Goal: Task Accomplishment & Management: Use online tool/utility

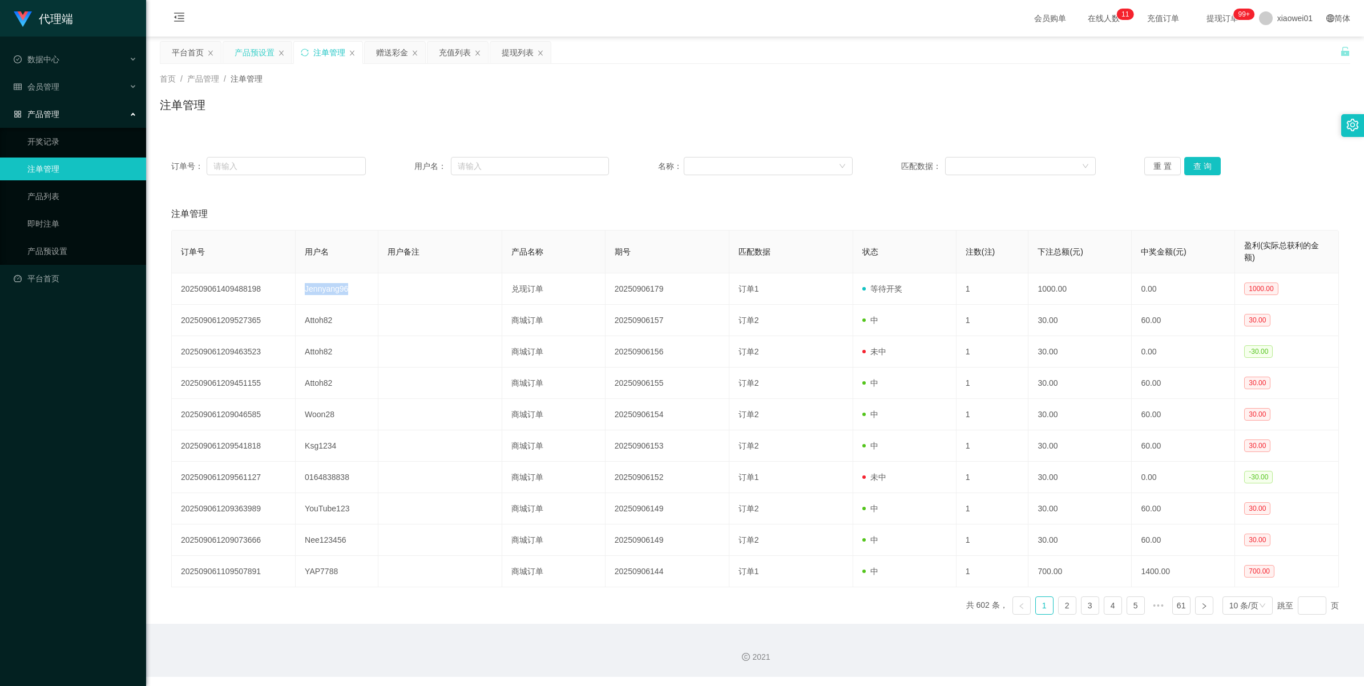
click at [262, 54] on div "产品预设置" at bounding box center [255, 53] width 40 height 22
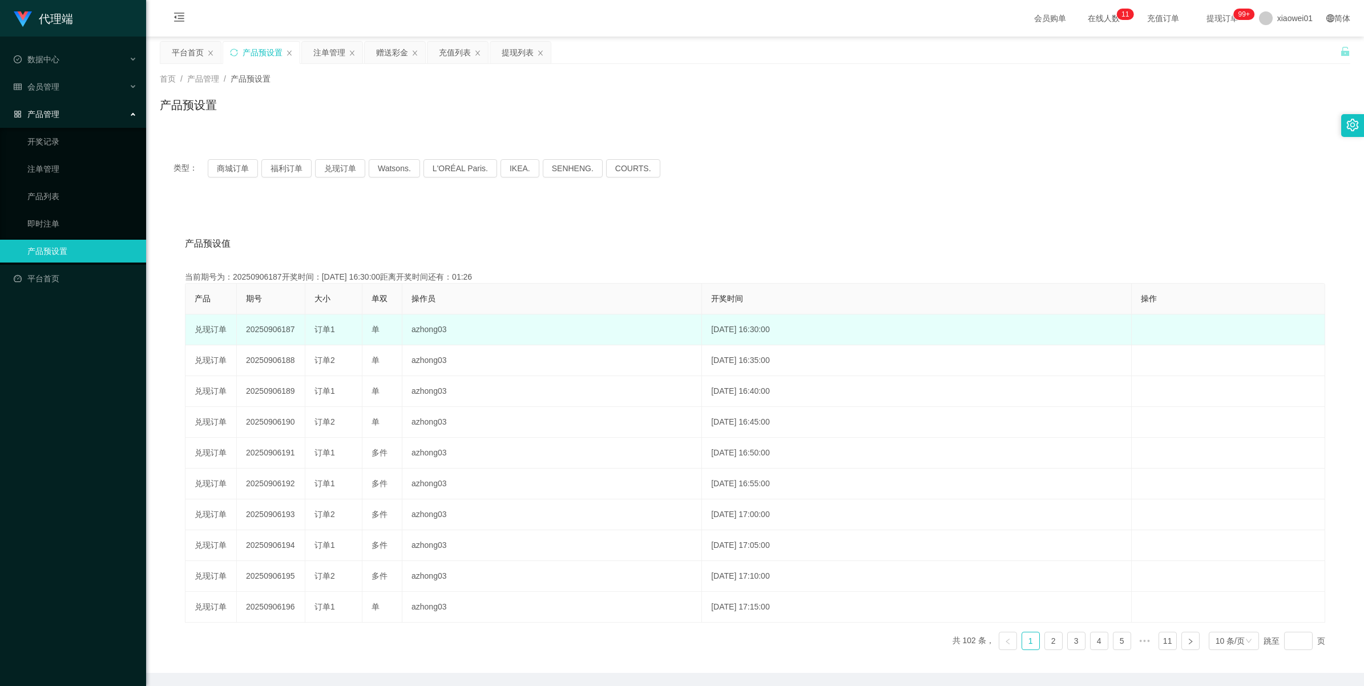
click at [263, 326] on td "20250906187" at bounding box center [271, 329] width 68 height 31
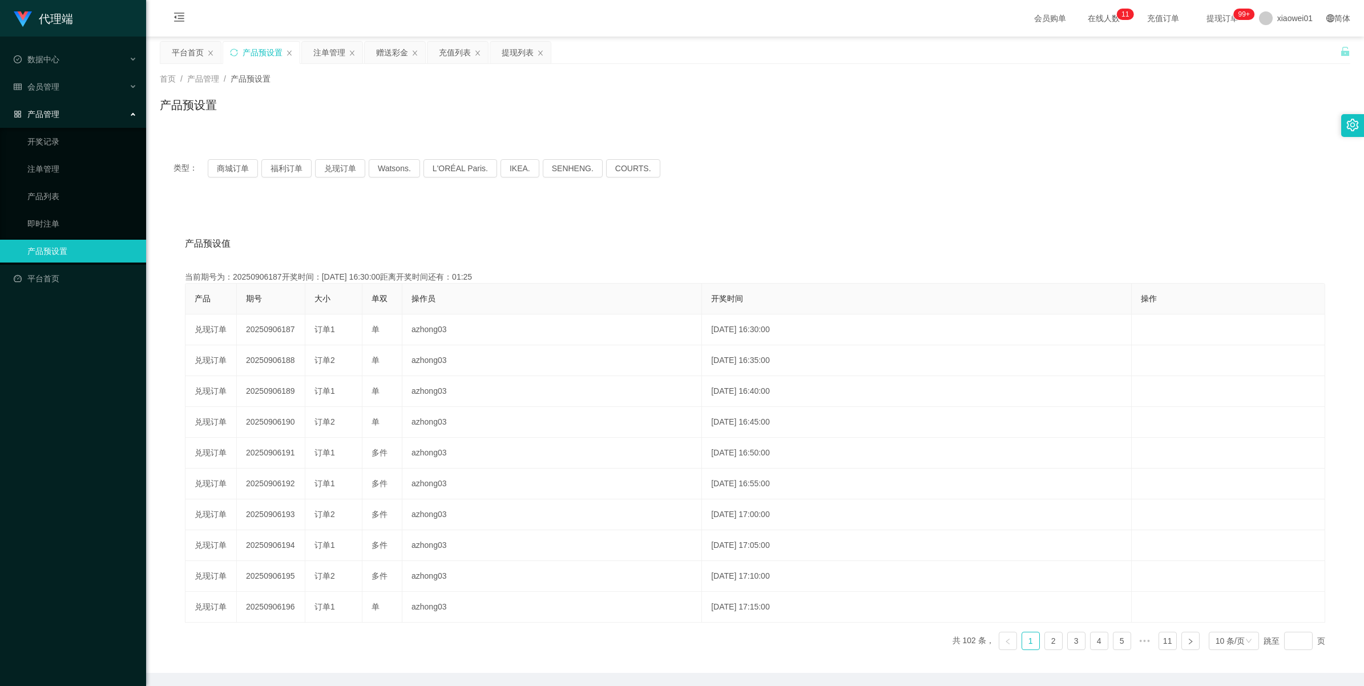
copy td "20250906187"
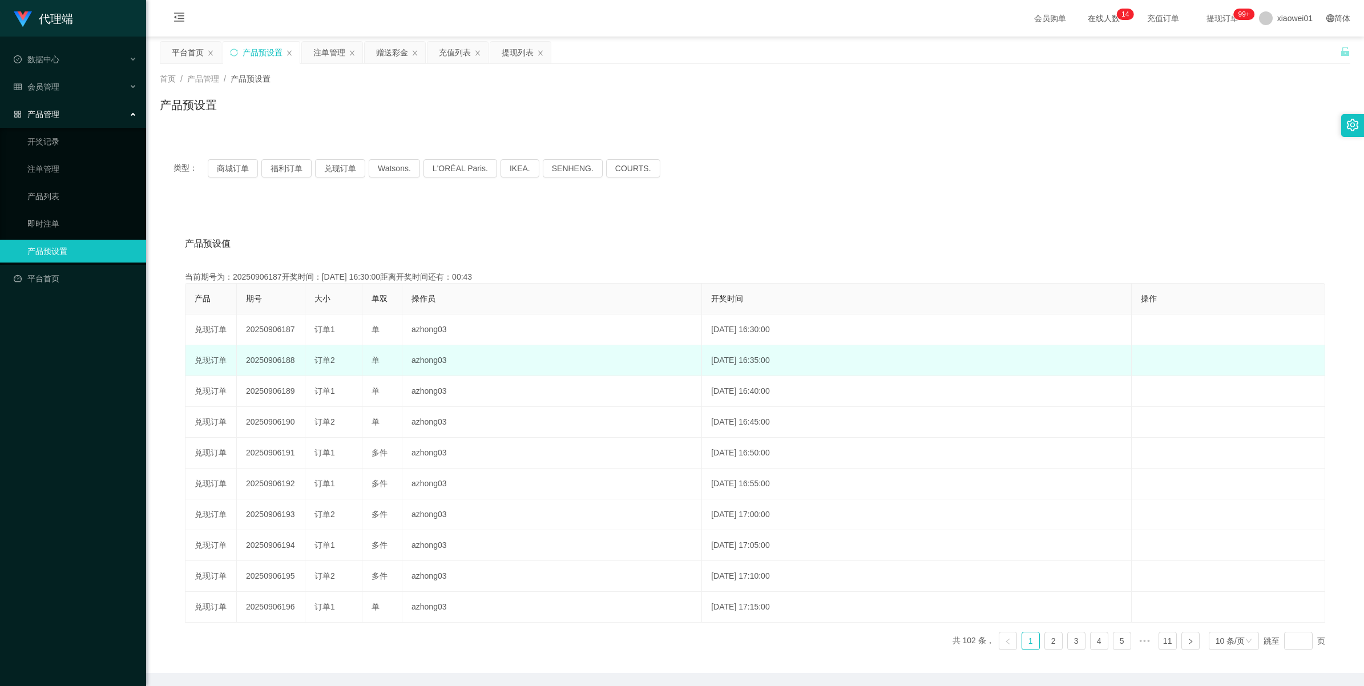
click at [260, 356] on td "20250906188" at bounding box center [271, 360] width 68 height 31
copy td "20250906188"
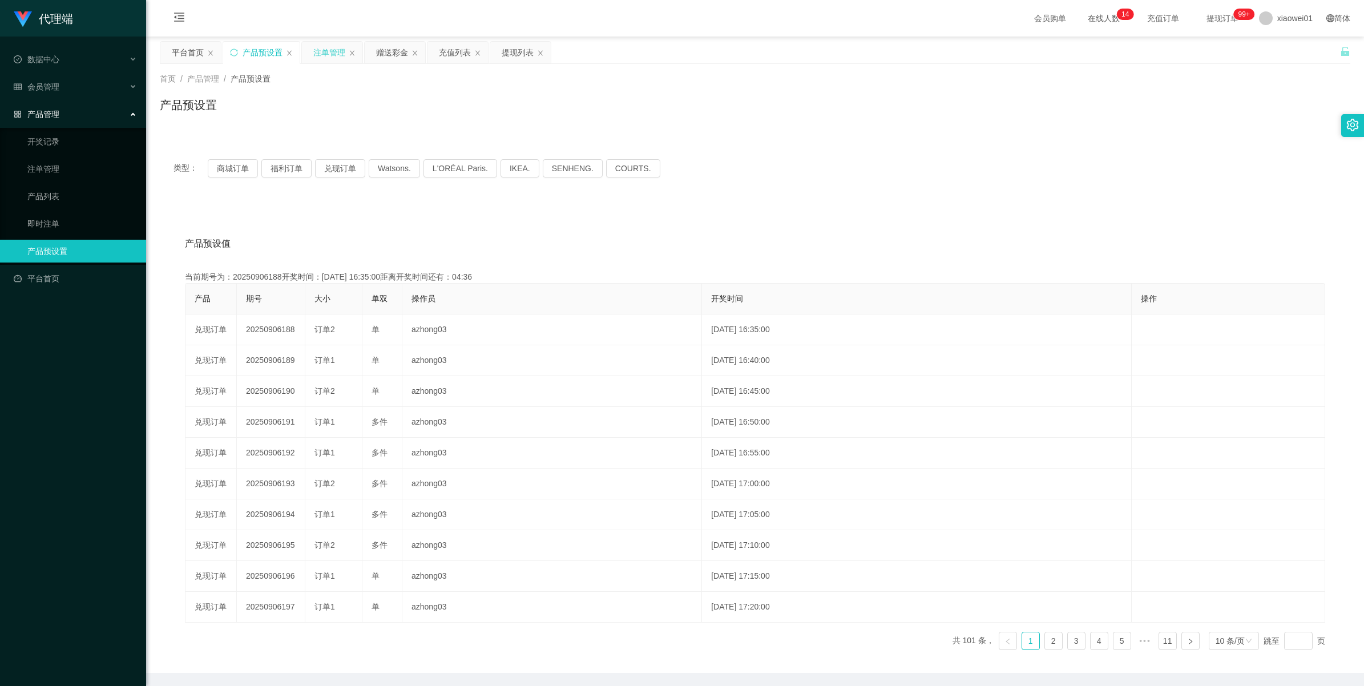
click at [334, 56] on div "注单管理" at bounding box center [329, 53] width 32 height 22
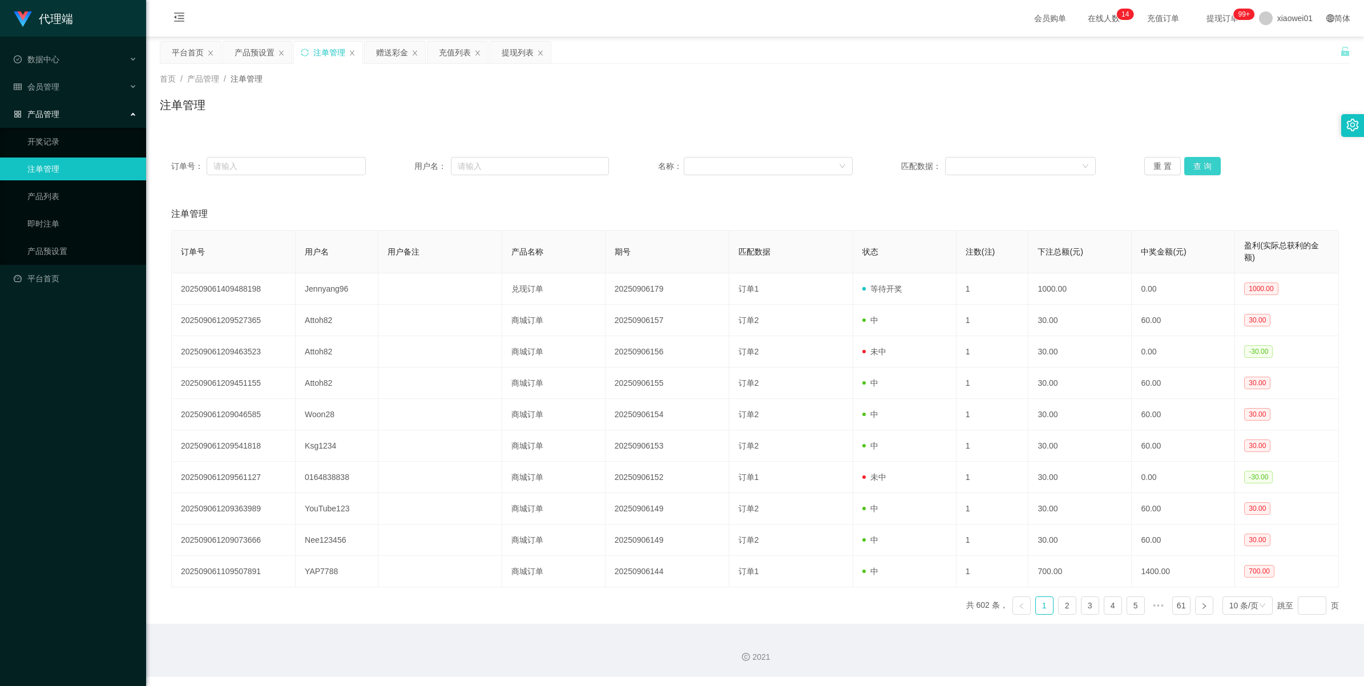
click at [1196, 170] on button "查 询" at bounding box center [1202, 166] width 37 height 18
click at [1196, 170] on div "重 置 查 询" at bounding box center [1241, 166] width 195 height 18
click at [1196, 170] on button "查 询" at bounding box center [1202, 166] width 37 height 18
click at [1196, 170] on div "重 置 查 询" at bounding box center [1241, 166] width 195 height 18
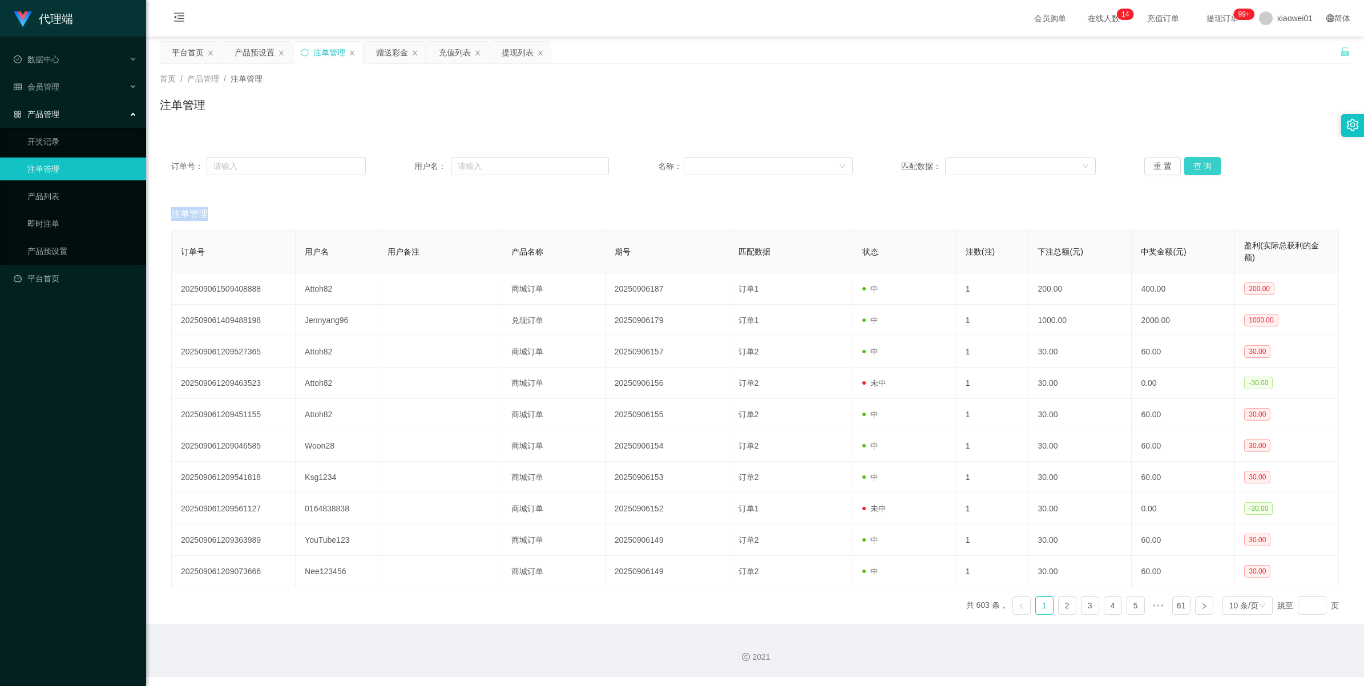
click at [1196, 170] on button "查 询" at bounding box center [1202, 166] width 37 height 18
click at [1196, 170] on div "重 置 查 询" at bounding box center [1241, 166] width 195 height 18
click at [1196, 170] on button "查 询" at bounding box center [1202, 166] width 37 height 18
click at [1196, 170] on div "重 置 查 询" at bounding box center [1241, 166] width 195 height 18
click at [1196, 170] on button "查 询" at bounding box center [1202, 166] width 37 height 18
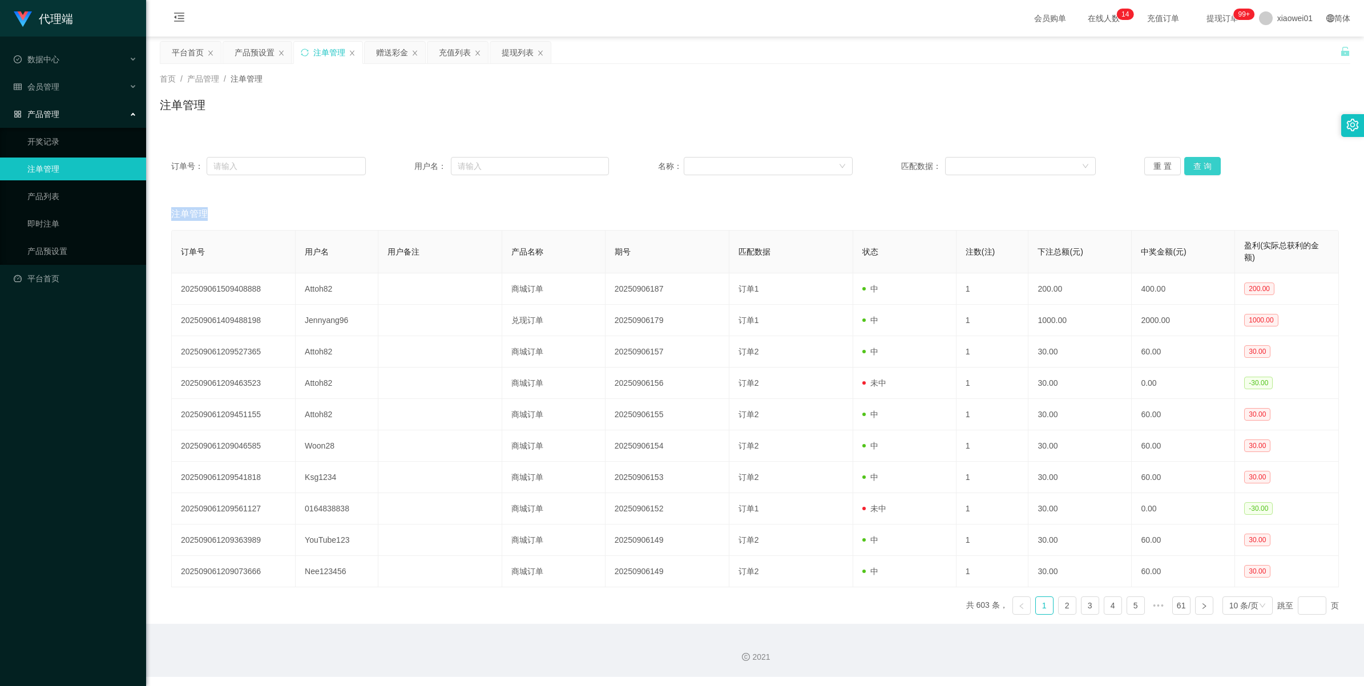
click at [1196, 170] on div "重 置 查 询" at bounding box center [1241, 166] width 195 height 18
click at [1196, 170] on button "查 询" at bounding box center [1202, 166] width 37 height 18
click at [1196, 170] on div "重 置 查 询" at bounding box center [1241, 166] width 195 height 18
click at [1196, 170] on button "查 询" at bounding box center [1202, 166] width 37 height 18
click at [1196, 170] on div "重 置 查 询" at bounding box center [1241, 166] width 195 height 18
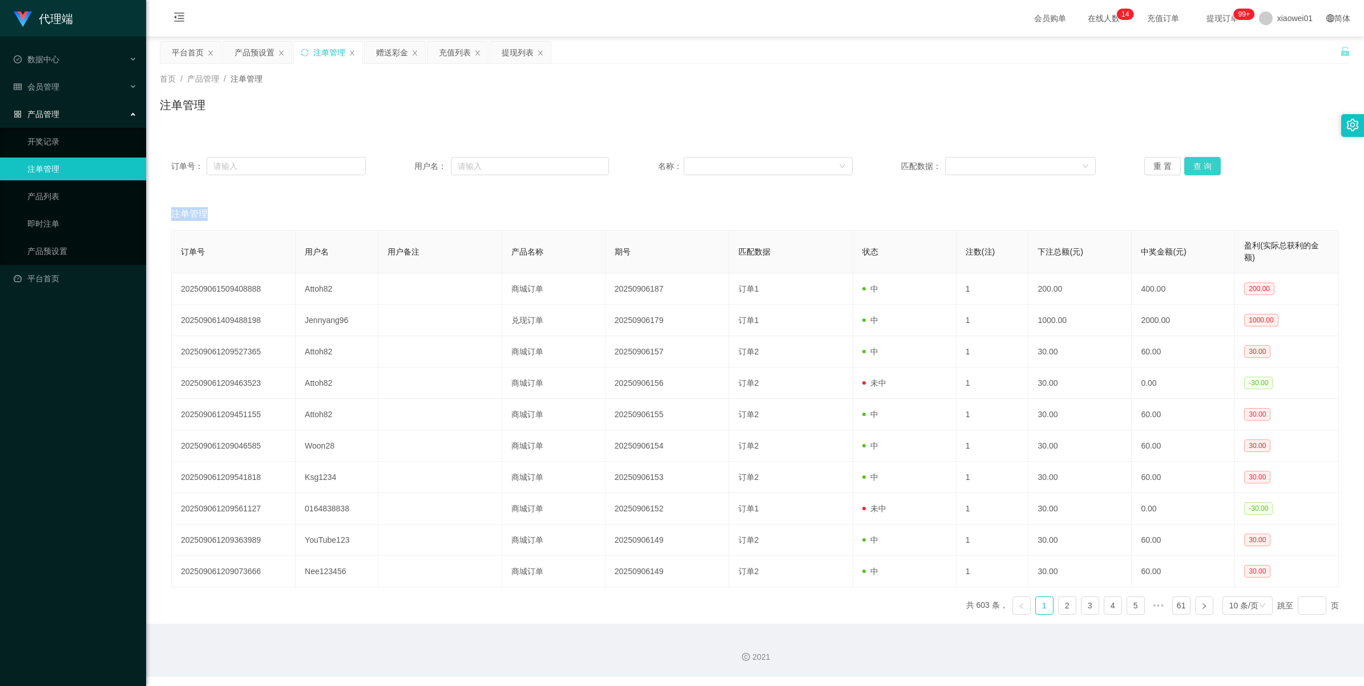
click at [1196, 170] on button "查 询" at bounding box center [1202, 166] width 37 height 18
click at [1196, 170] on div "重 置 查 询" at bounding box center [1241, 166] width 195 height 18
click at [1196, 170] on button "查 询" at bounding box center [1202, 166] width 37 height 18
click at [1196, 170] on div "重 置 查 询" at bounding box center [1241, 166] width 195 height 18
click at [1196, 170] on button "查 询" at bounding box center [1202, 166] width 37 height 18
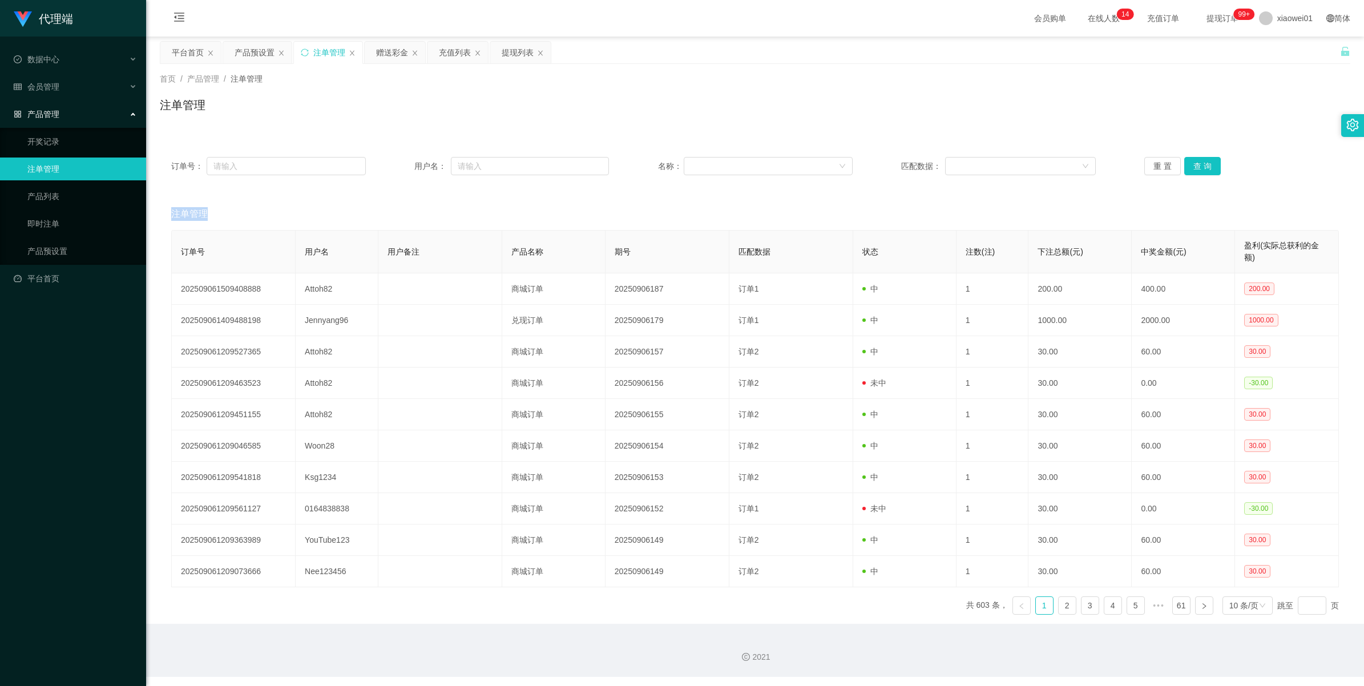
click at [1196, 170] on div "重 置 查 询" at bounding box center [1241, 166] width 195 height 18
click at [1196, 170] on button "查 询" at bounding box center [1202, 166] width 37 height 18
click at [1196, 170] on div "重 置 查 询" at bounding box center [1241, 166] width 195 height 18
click at [1196, 170] on button "查 询" at bounding box center [1202, 166] width 37 height 18
click at [1196, 170] on div "重 置 查 询" at bounding box center [1241, 166] width 195 height 18
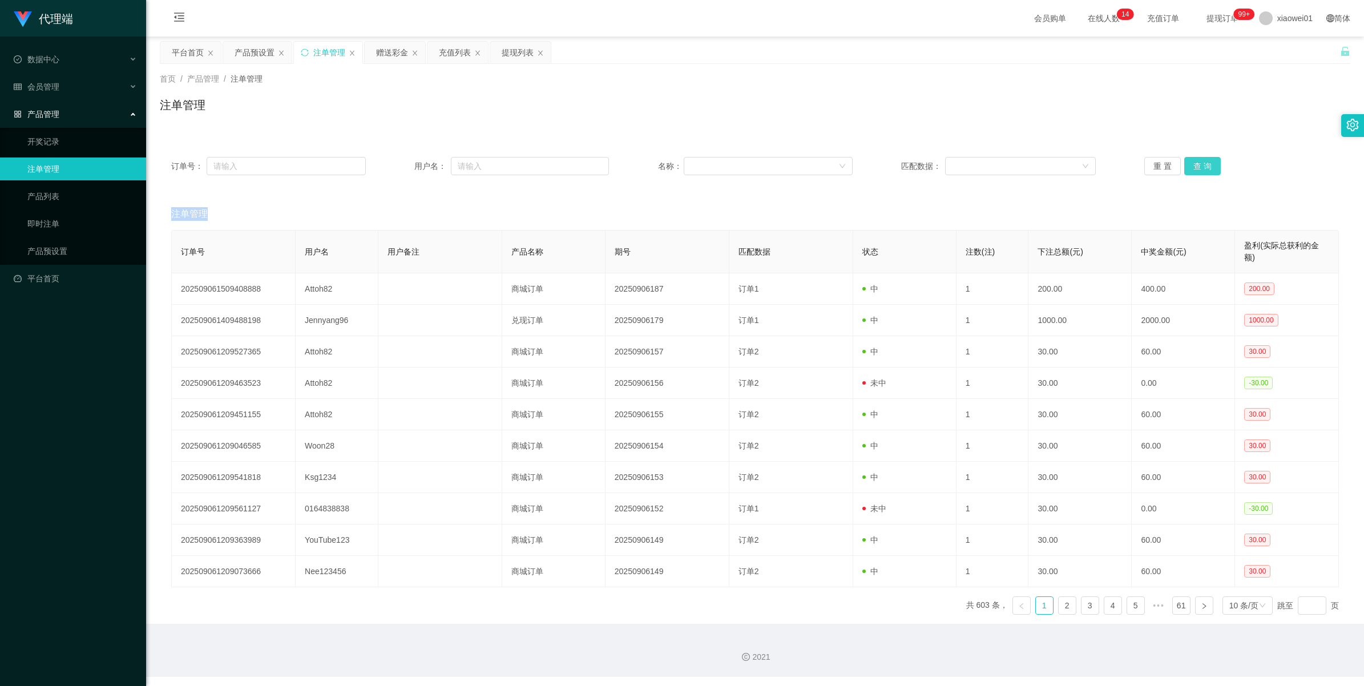
click at [1194, 161] on button "查 询" at bounding box center [1202, 166] width 37 height 18
click at [1194, 161] on div "重 置 查 询" at bounding box center [1241, 166] width 195 height 18
click at [1194, 161] on button "查 询" at bounding box center [1202, 166] width 37 height 18
click at [1194, 161] on div "重 置 查 询" at bounding box center [1241, 166] width 195 height 18
click at [1194, 161] on button "查 询" at bounding box center [1202, 166] width 37 height 18
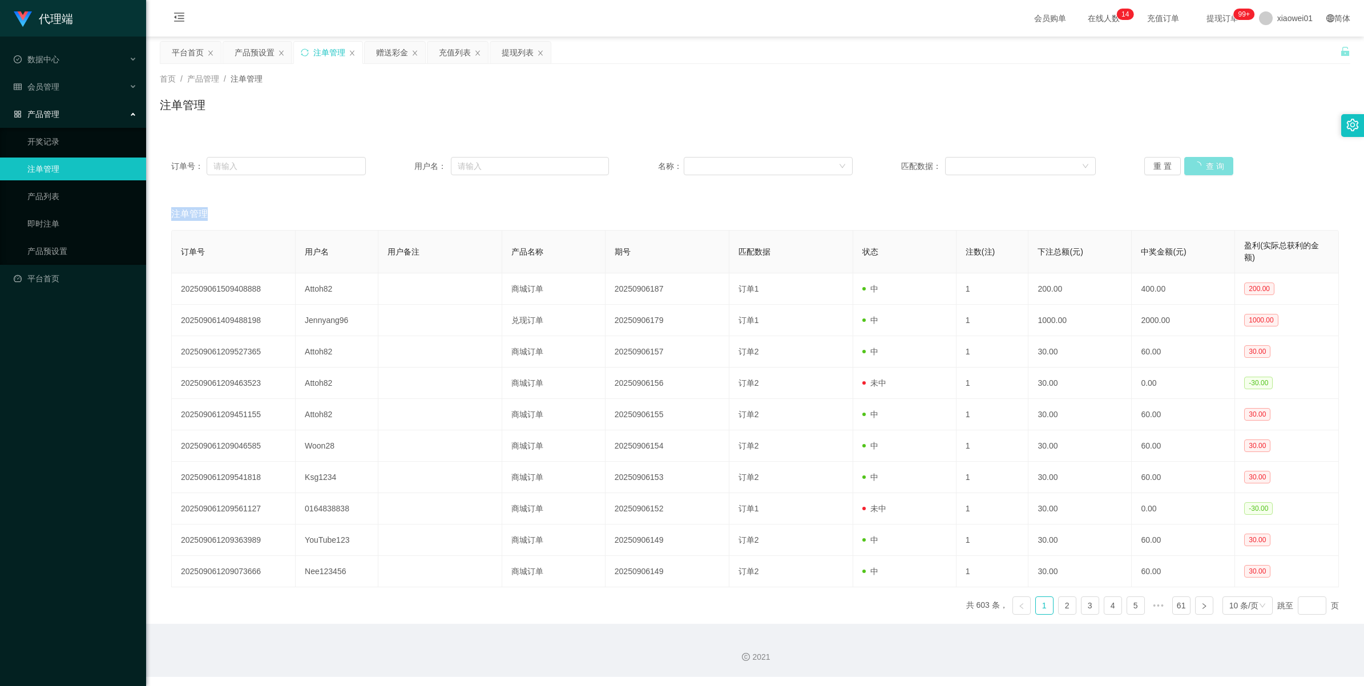
click at [1194, 161] on div "重 置 查 询" at bounding box center [1241, 166] width 195 height 18
click at [1194, 161] on button "查 询" at bounding box center [1202, 166] width 37 height 18
click at [1194, 161] on div "重 置 查 询" at bounding box center [1241, 166] width 195 height 18
drag, startPoint x: 1194, startPoint y: 161, endPoint x: 1281, endPoint y: 14, distance: 170.7
click at [1281, 14] on span "xiaowei01" at bounding box center [1294, 18] width 35 height 37
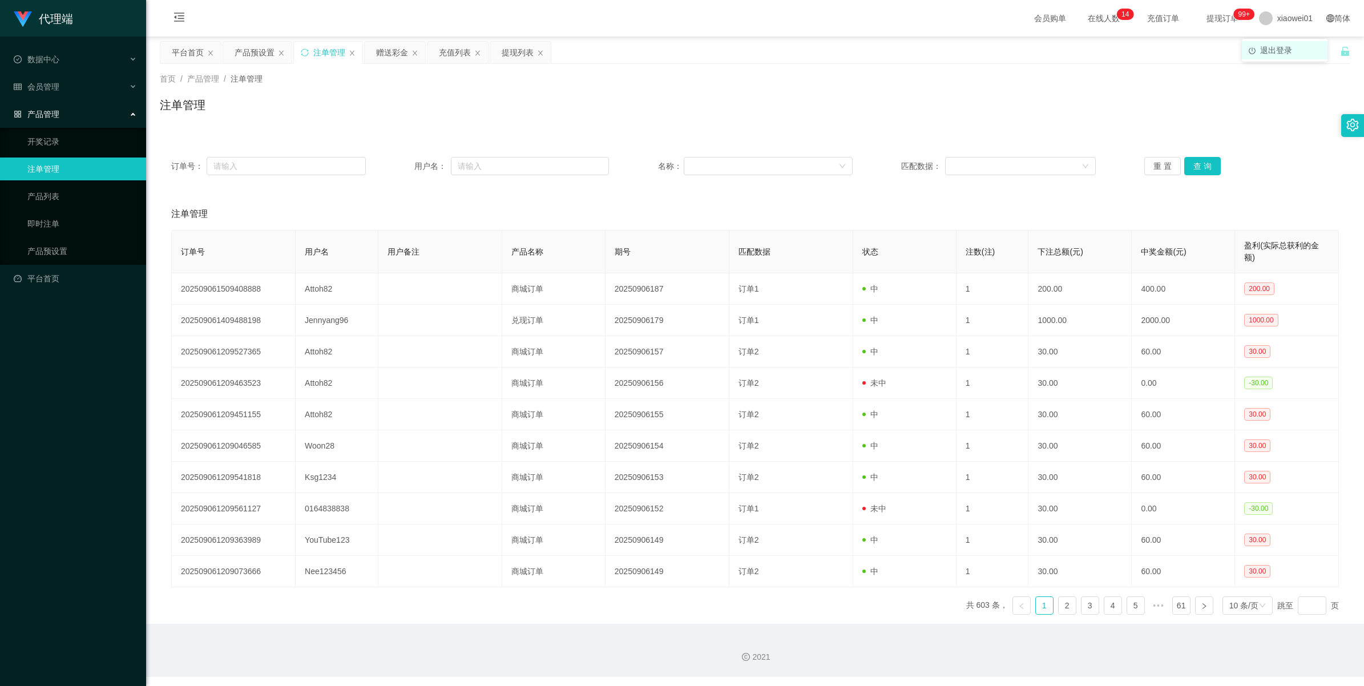
click at [1271, 47] on span "退出登录" at bounding box center [1276, 50] width 32 height 9
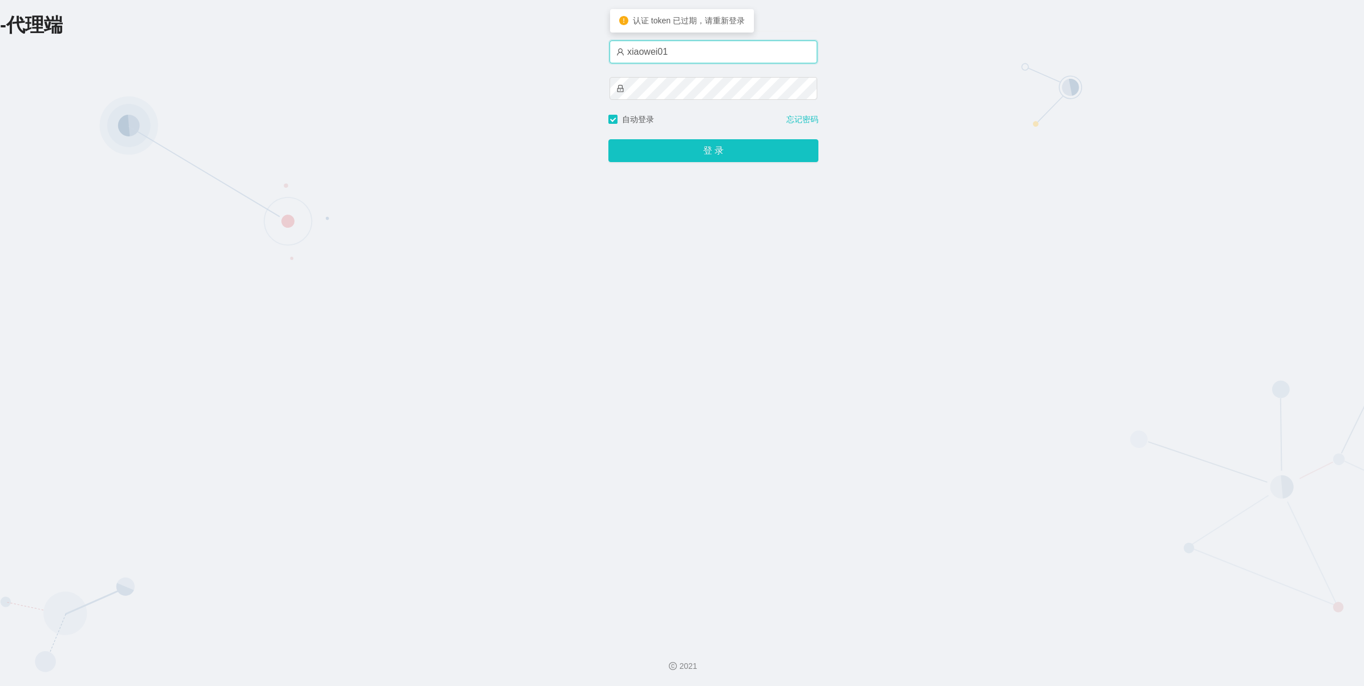
click at [692, 55] on input "xiaowei01" at bounding box center [713, 52] width 208 height 23
type input "xiaowei03"
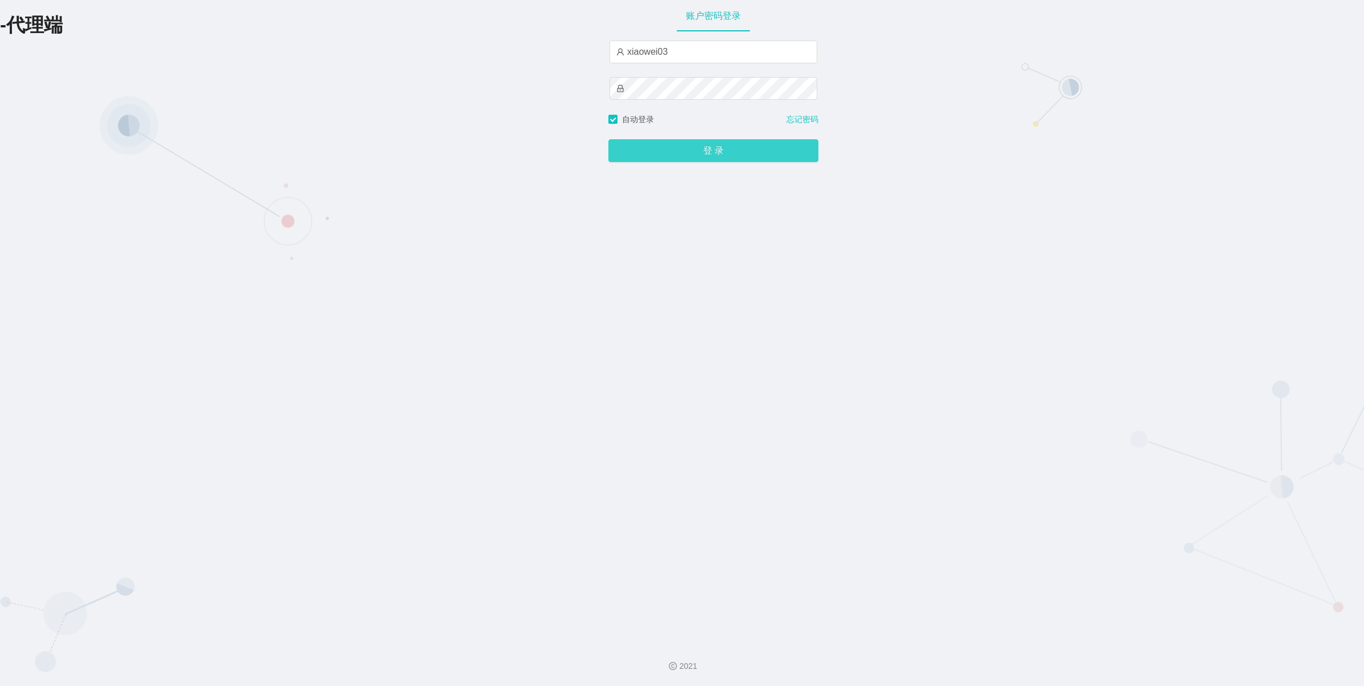
click at [676, 152] on button "登 录" at bounding box center [713, 150] width 210 height 23
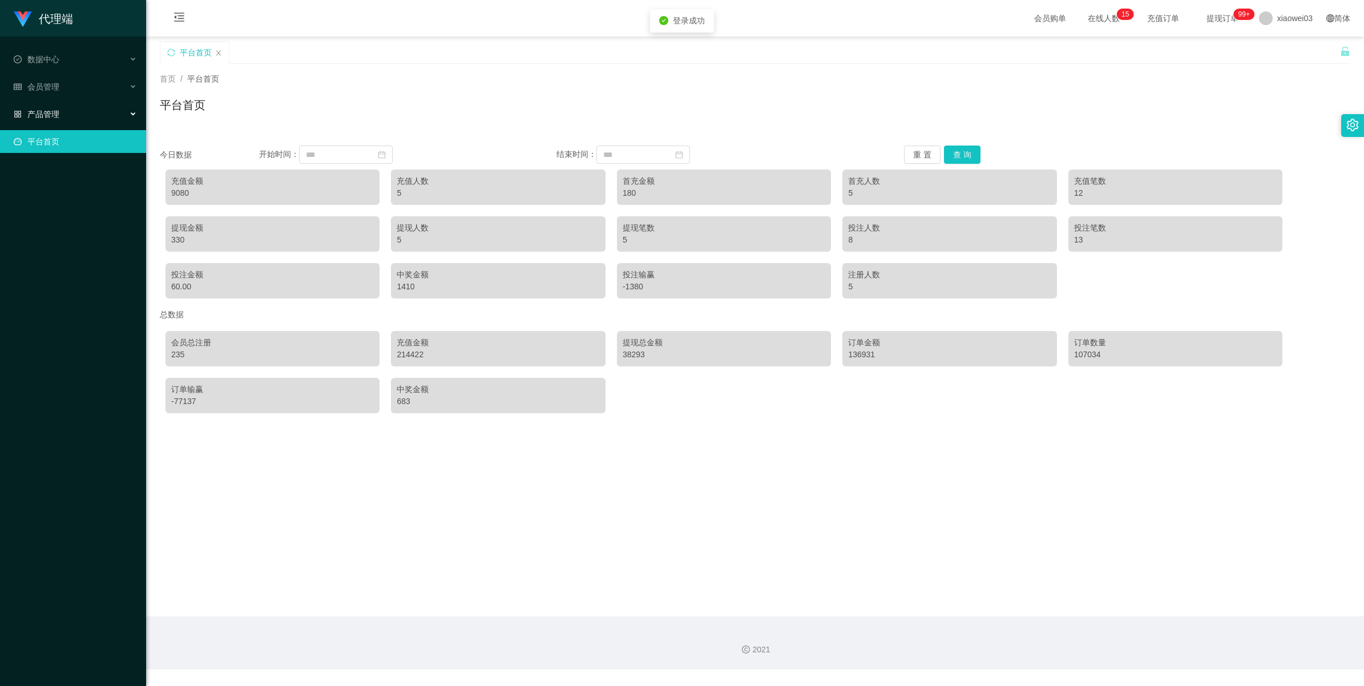
click at [58, 117] on span "产品管理" at bounding box center [37, 114] width 46 height 9
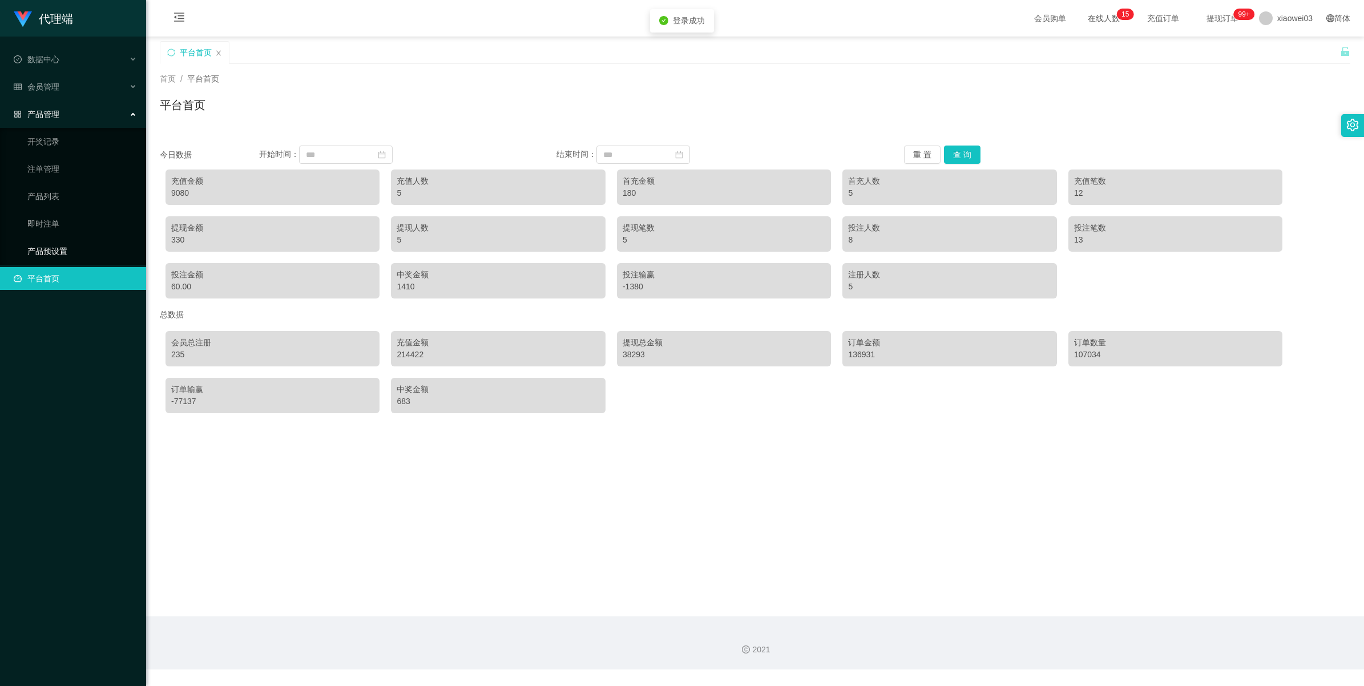
drag, startPoint x: 40, startPoint y: 244, endPoint x: 69, endPoint y: 240, distance: 29.3
click at [40, 244] on link "产品预设置" at bounding box center [82, 251] width 110 height 23
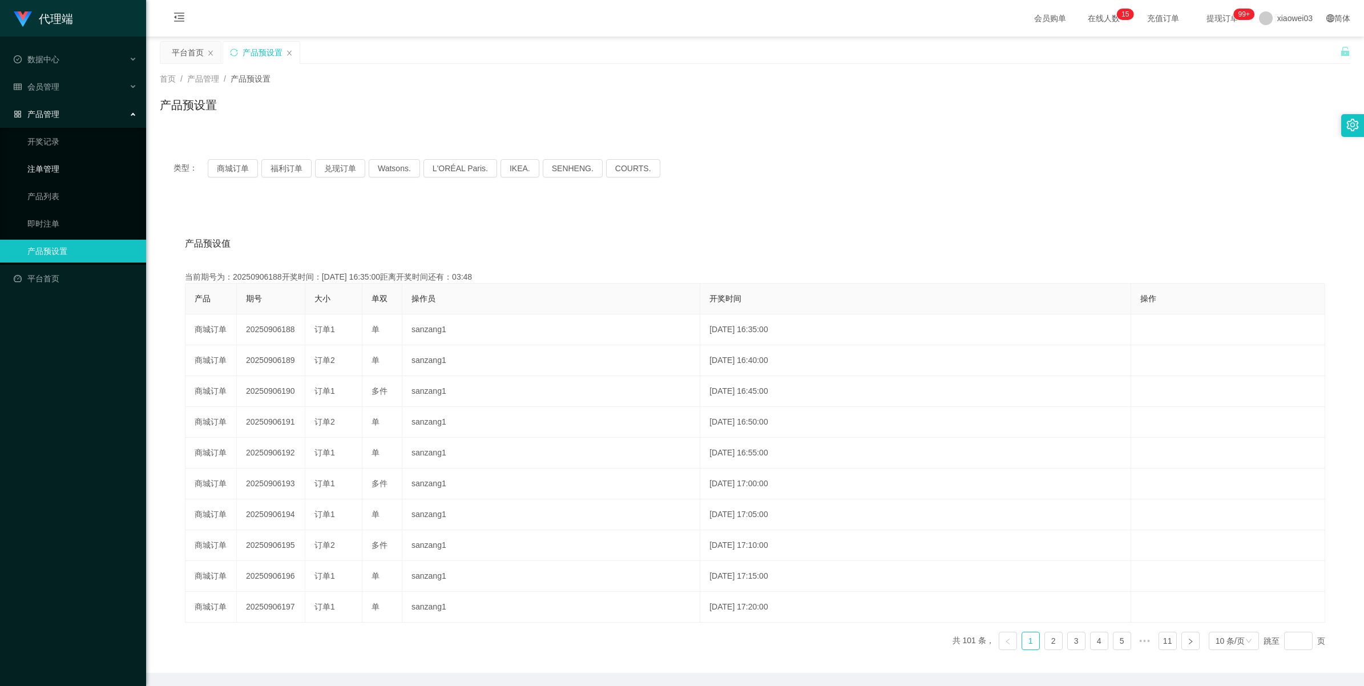
click at [58, 171] on link "注单管理" at bounding box center [82, 168] width 110 height 23
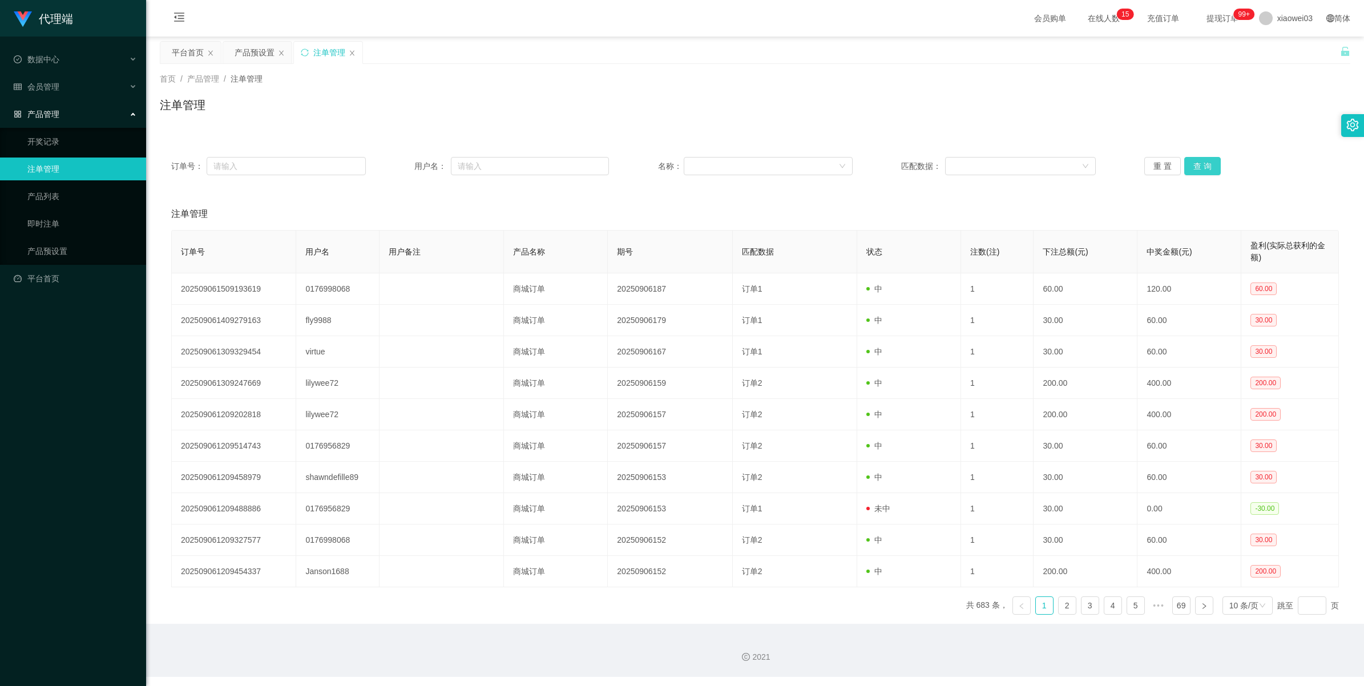
click at [1205, 170] on button "查 询" at bounding box center [1202, 166] width 37 height 18
click at [1205, 170] on div "重 置 查 询" at bounding box center [1241, 166] width 195 height 18
drag, startPoint x: 1205, startPoint y: 170, endPoint x: 1194, endPoint y: 167, distance: 11.8
click at [1194, 167] on button "查 询" at bounding box center [1202, 166] width 37 height 18
click at [1194, 167] on div "重 置 查 询" at bounding box center [1241, 166] width 195 height 18
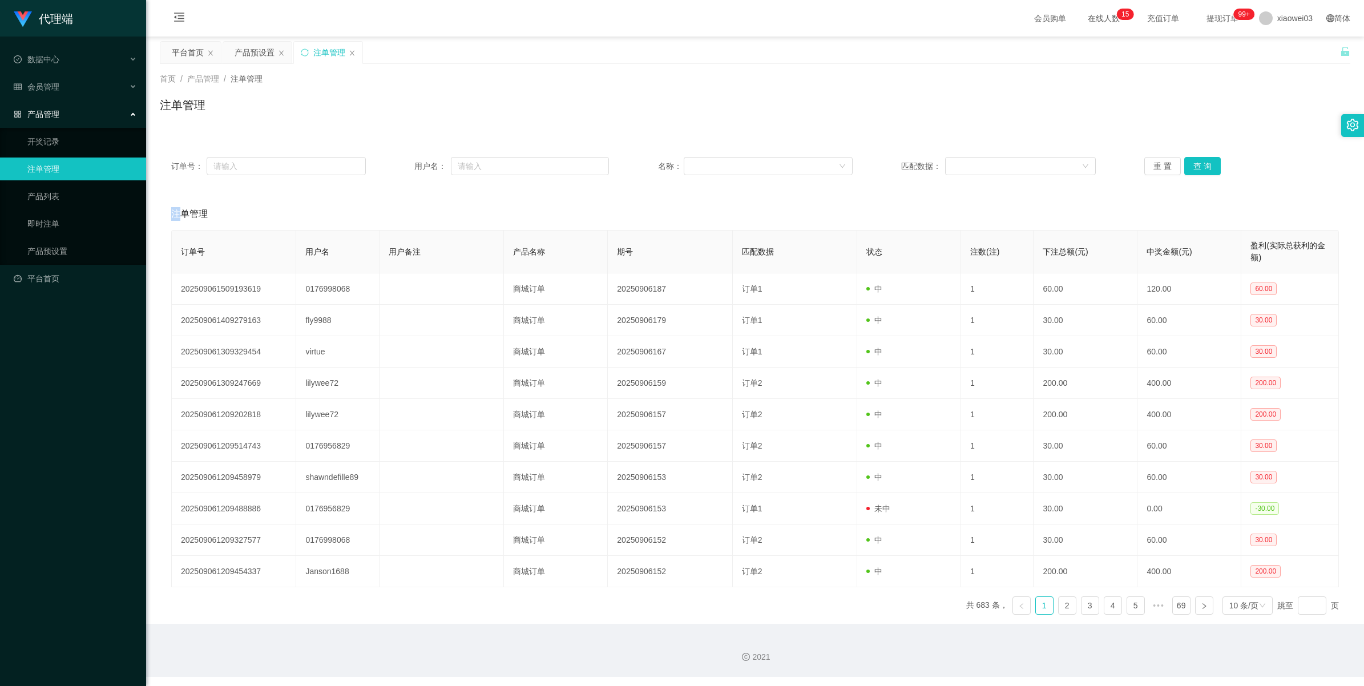
click at [1194, 167] on button "查 询" at bounding box center [1202, 166] width 37 height 18
click at [1194, 167] on div "重 置 查 询" at bounding box center [1241, 166] width 195 height 18
click at [1194, 167] on button "查 询" at bounding box center [1202, 166] width 37 height 18
click at [1194, 167] on div "重 置 查 询" at bounding box center [1241, 166] width 195 height 18
click at [1194, 167] on button "查 询" at bounding box center [1202, 166] width 37 height 18
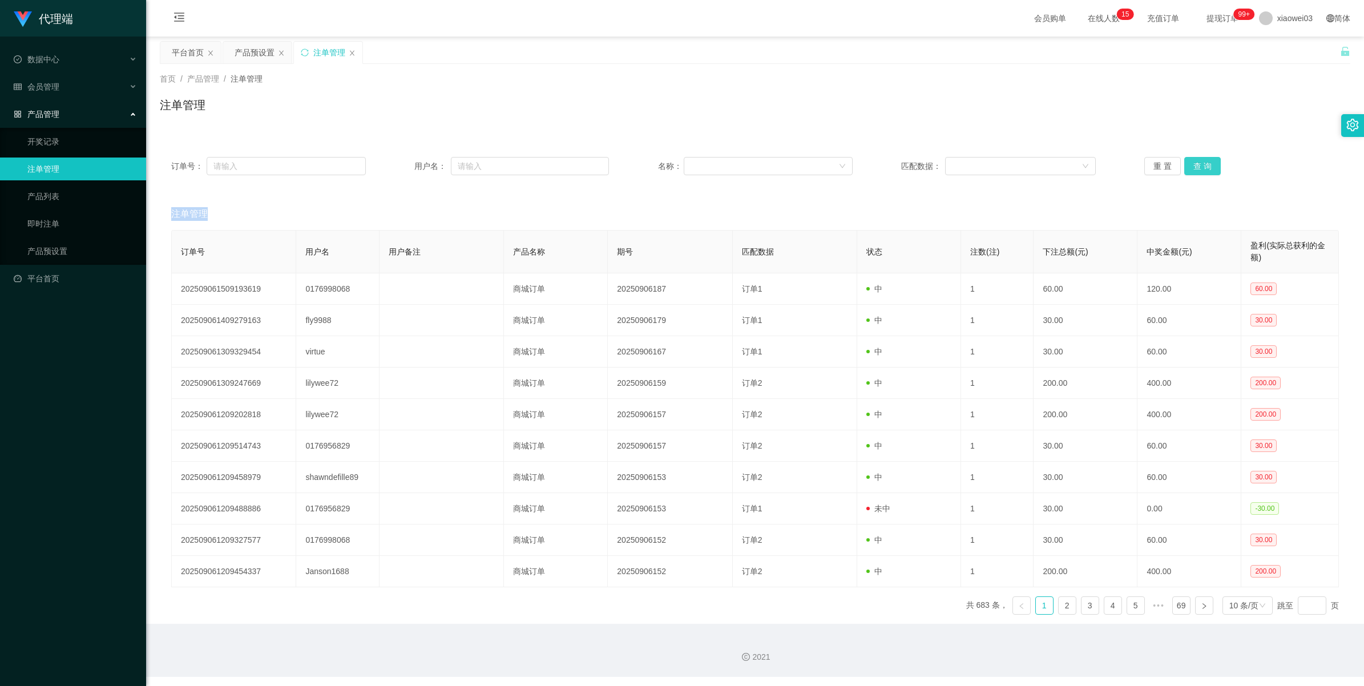
click at [1194, 167] on div "重 置 查 询" at bounding box center [1241, 166] width 195 height 18
click at [1194, 167] on button "查 询" at bounding box center [1202, 166] width 37 height 18
click at [1194, 167] on div "重 置 查 询" at bounding box center [1241, 166] width 195 height 18
click at [1194, 167] on button "查 询" at bounding box center [1202, 166] width 37 height 18
click at [1194, 167] on div "重 置 查 询" at bounding box center [1241, 166] width 195 height 18
